Goal: Task Accomplishment & Management: Manage account settings

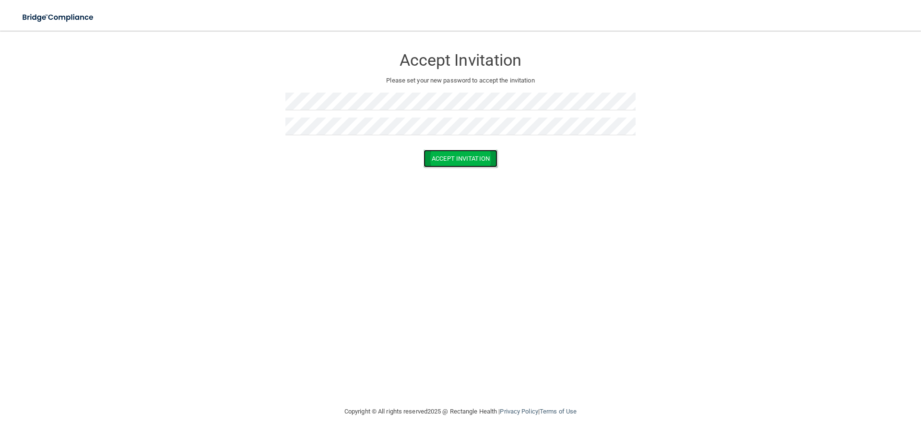
click at [470, 160] on button "Accept Invitation" at bounding box center [460, 159] width 74 height 18
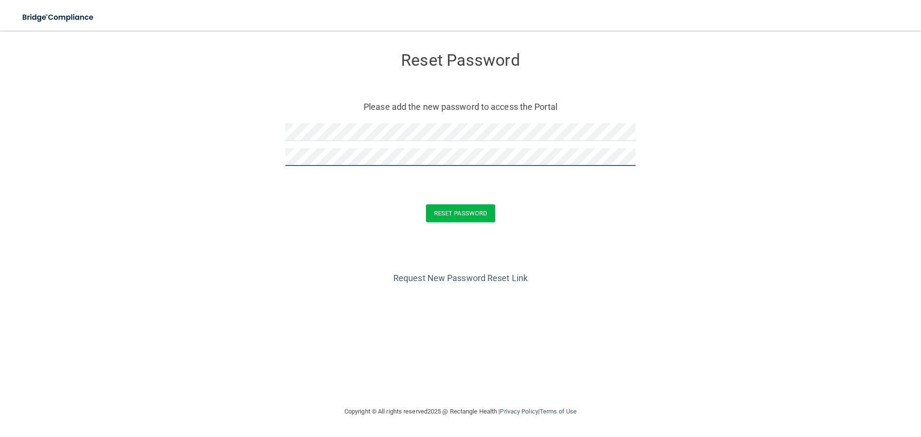
click at [426, 204] on button "Reset Password" at bounding box center [460, 213] width 69 height 18
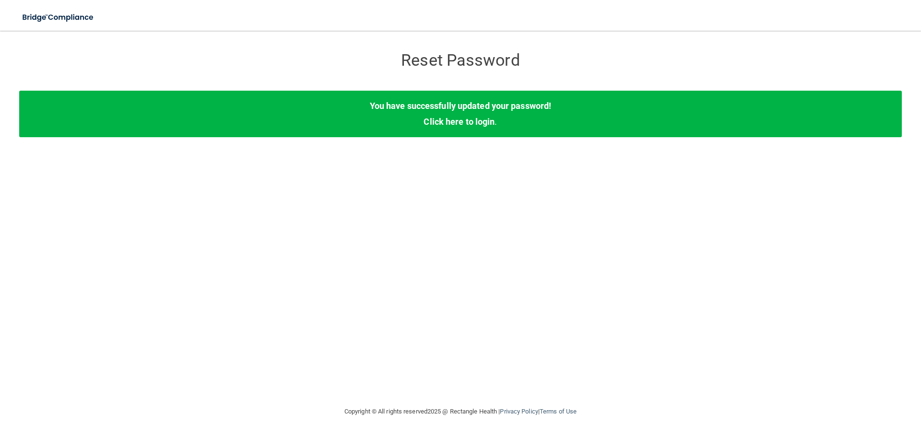
click at [425, 114] on div "You have successfully updated your password! Click here to login ." at bounding box center [460, 114] width 882 height 46
click at [475, 117] on link "Click here to login" at bounding box center [458, 122] width 71 height 10
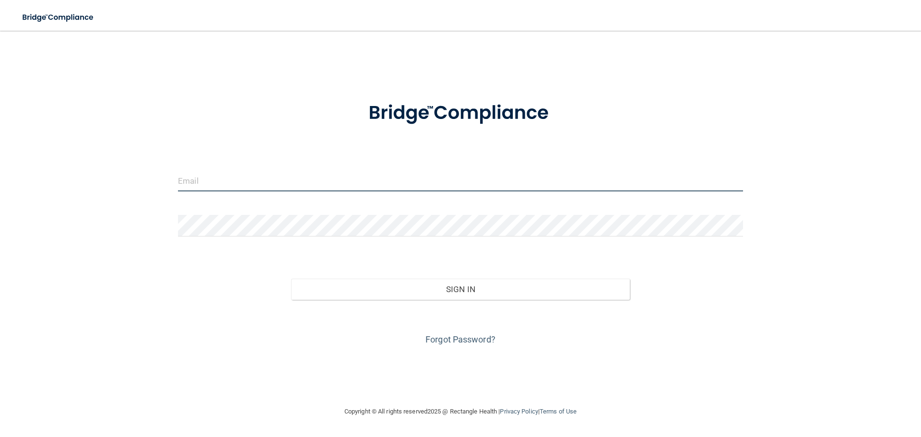
click at [223, 181] on input "email" at bounding box center [460, 181] width 565 height 22
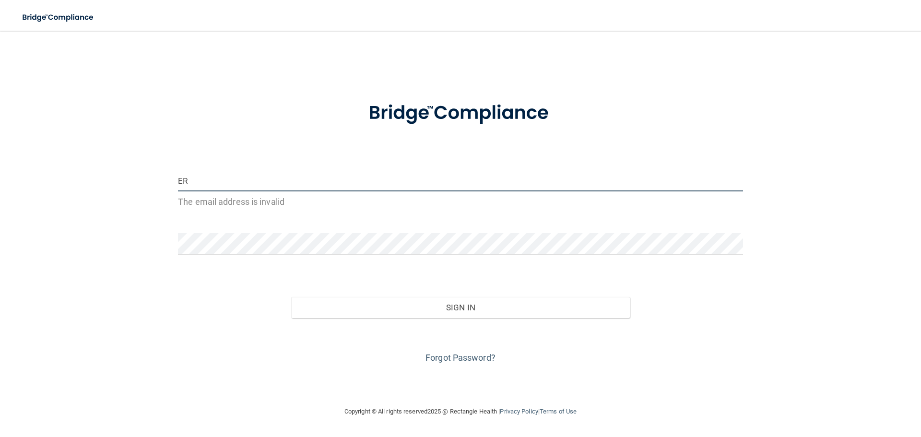
type input "E"
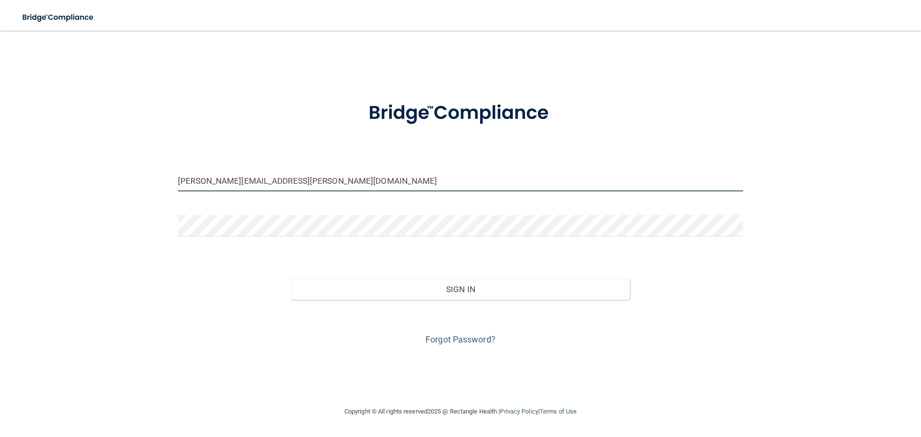
type input "[PERSON_NAME][EMAIL_ADDRESS][PERSON_NAME][DOMAIN_NAME]"
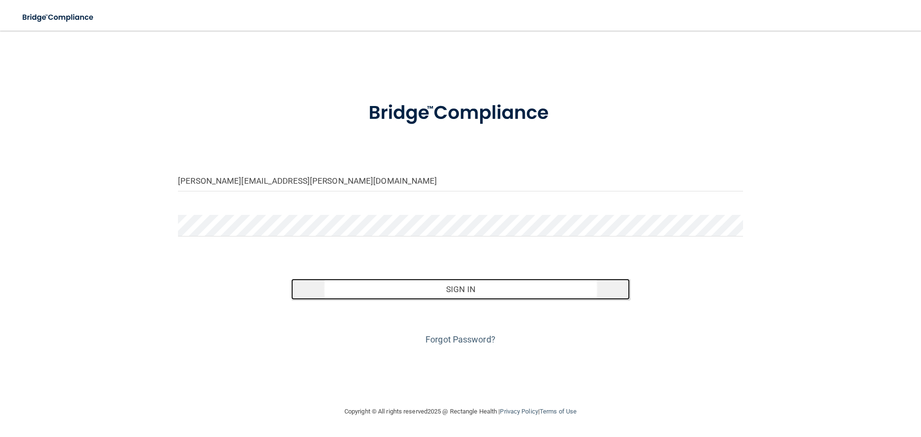
click at [494, 282] on button "Sign In" at bounding box center [460, 289] width 339 height 21
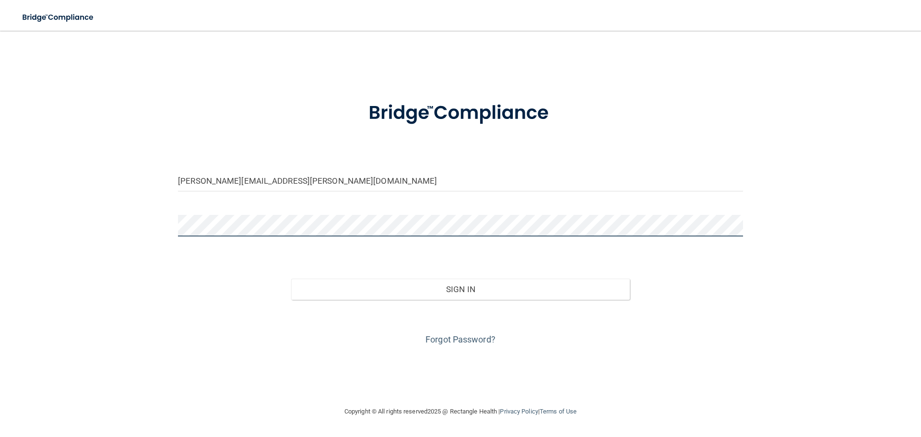
click at [291, 279] on button "Sign In" at bounding box center [460, 289] width 339 height 21
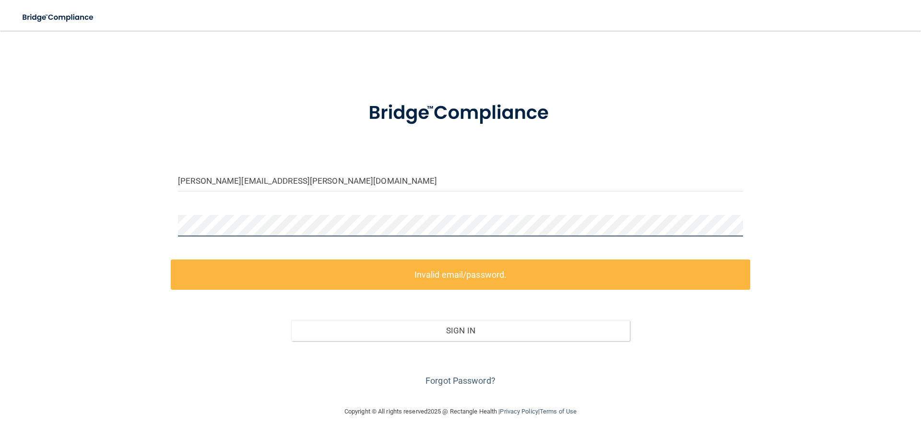
click at [291, 320] on button "Sign In" at bounding box center [460, 330] width 339 height 21
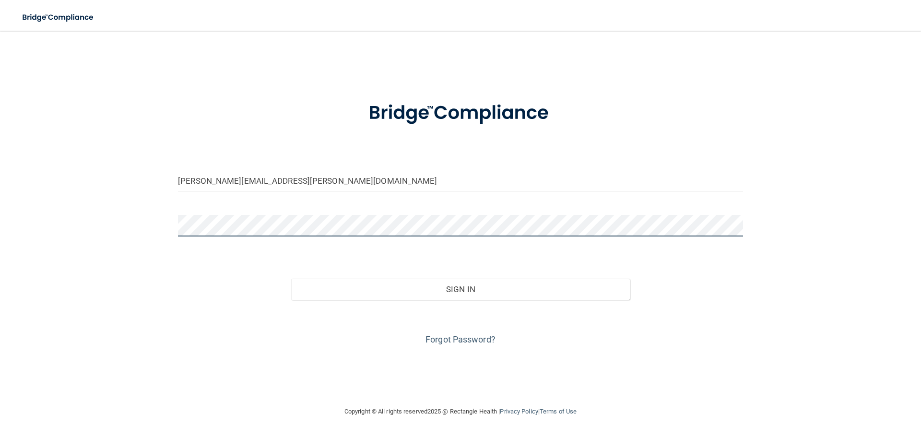
click at [291, 279] on button "Sign In" at bounding box center [460, 289] width 339 height 21
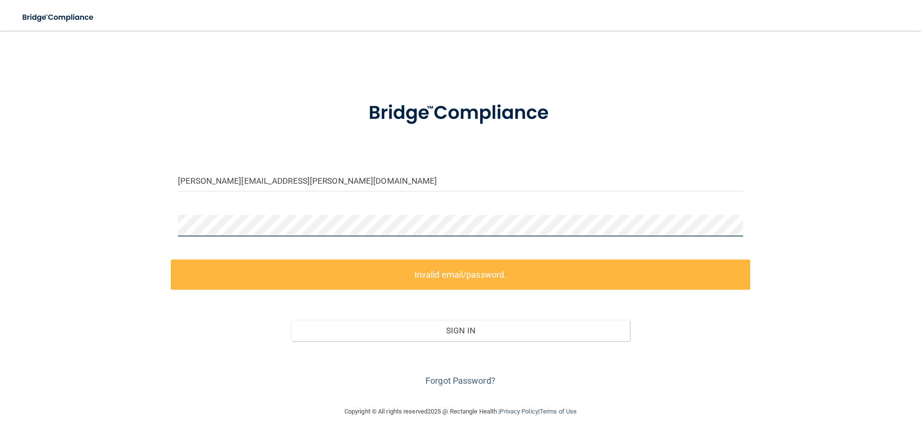
click at [291, 320] on button "Sign In" at bounding box center [460, 330] width 339 height 21
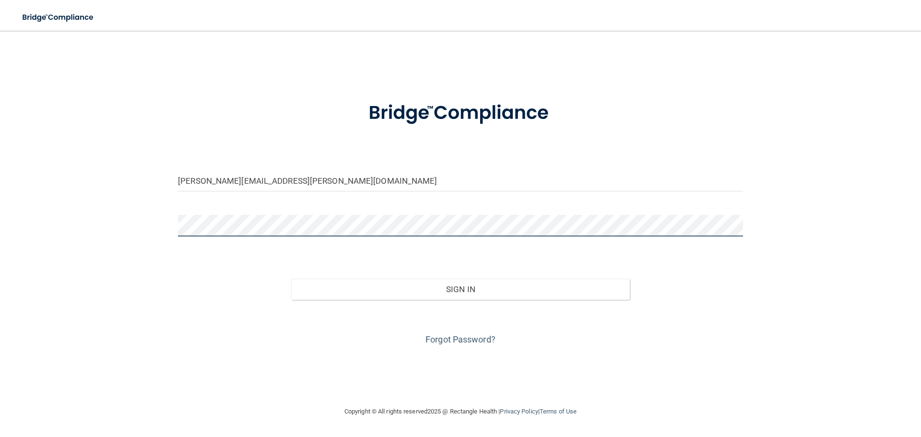
click at [291, 279] on button "Sign In" at bounding box center [460, 289] width 339 height 21
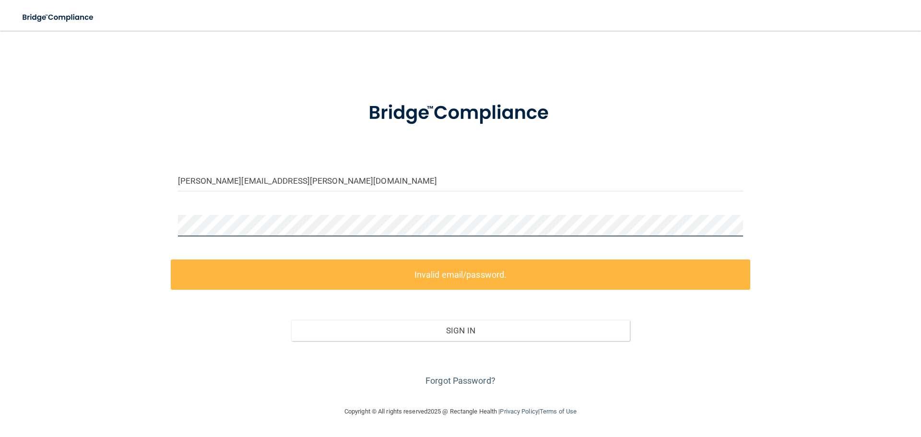
click at [291, 320] on button "Sign In" at bounding box center [460, 330] width 339 height 21
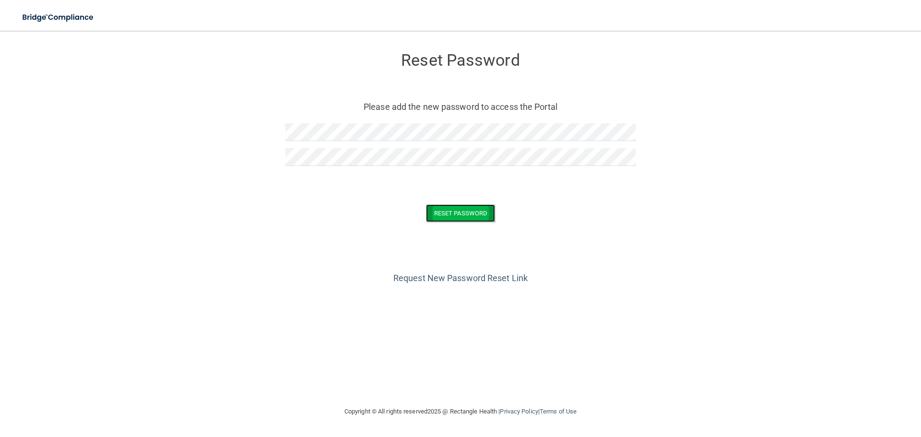
click at [464, 219] on button "Reset Password" at bounding box center [460, 213] width 69 height 18
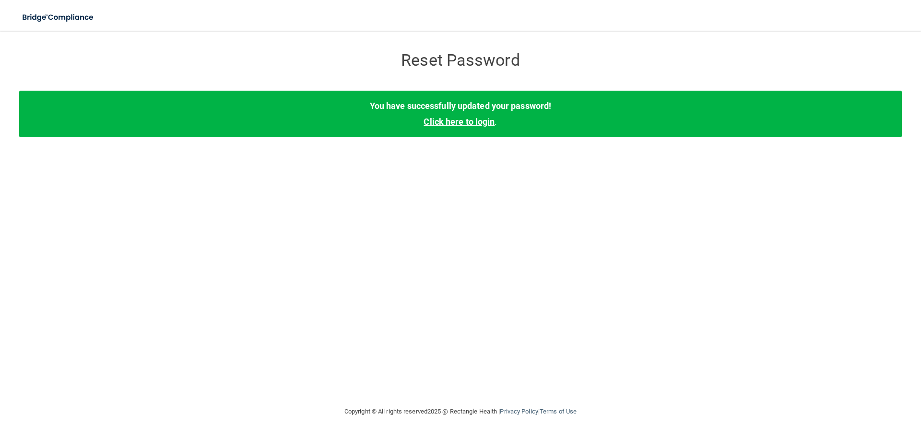
click at [478, 123] on link "Click here to login" at bounding box center [458, 122] width 71 height 10
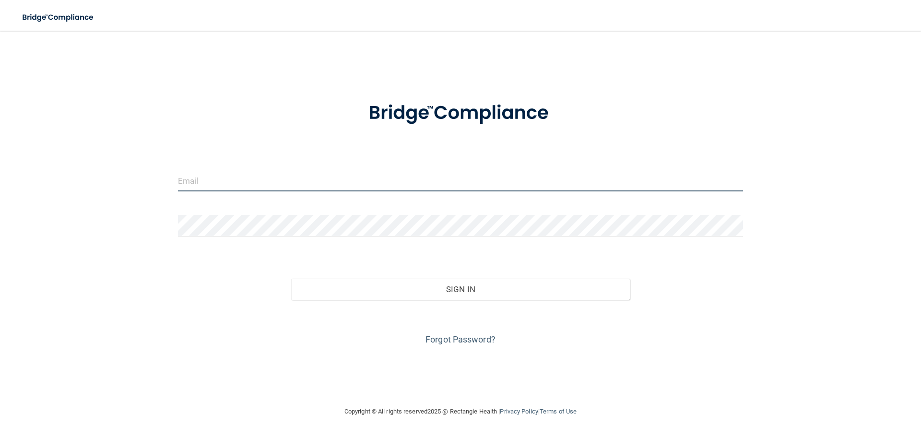
click at [213, 179] on input "email" at bounding box center [460, 181] width 565 height 22
type input "[PERSON_NAME][EMAIL_ADDRESS][PERSON_NAME][DOMAIN_NAME]"
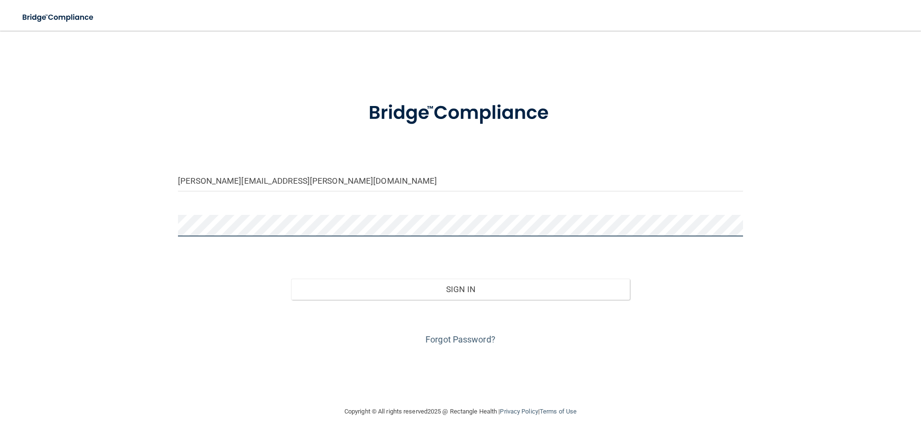
click at [291, 279] on button "Sign In" at bounding box center [460, 289] width 339 height 21
